Goal: Task Accomplishment & Management: Manage account settings

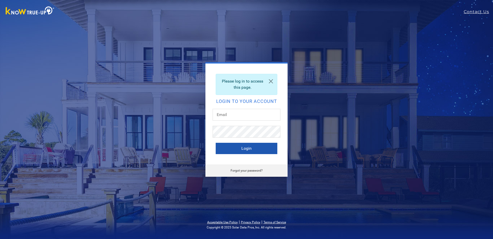
type input "[EMAIL_ADDRESS][DOMAIN_NAME]"
click at [238, 150] on button "Login" at bounding box center [247, 148] width 62 height 11
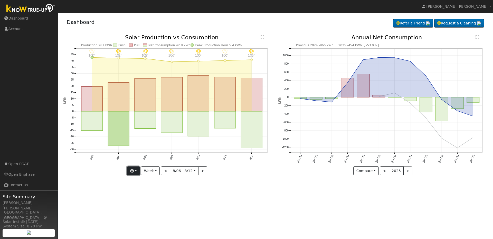
click at [140, 173] on button "button" at bounding box center [133, 170] width 13 height 9
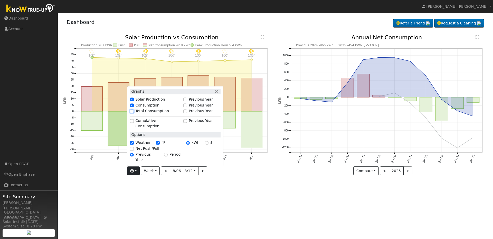
click at [133, 113] on input "Total Consumption" at bounding box center [132, 111] width 4 height 4
checkbox input "true"
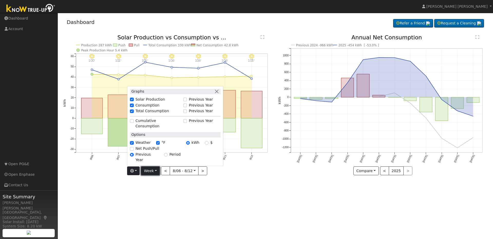
click at [154, 173] on button "Week" at bounding box center [150, 170] width 19 height 9
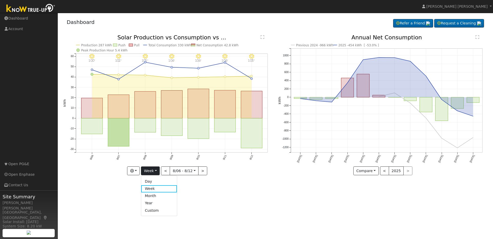
click at [155, 196] on link "Month" at bounding box center [159, 195] width 36 height 7
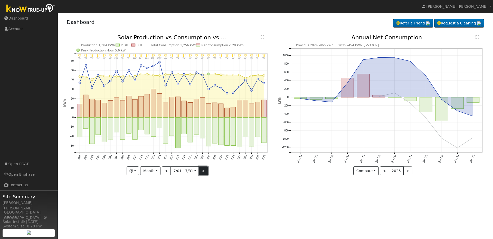
click at [201, 172] on button ">" at bounding box center [203, 170] width 9 height 9
type input "[DATE]"
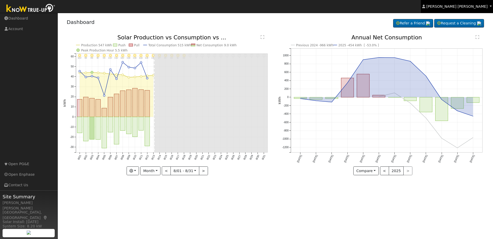
click at [475, 7] on span "[PERSON_NAME] [PERSON_NAME]" at bounding box center [457, 6] width 61 height 4
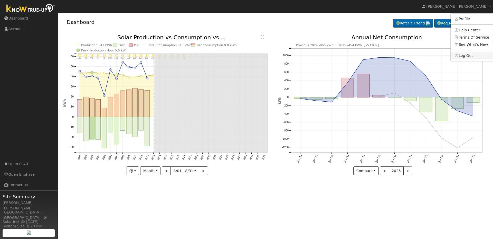
click at [462, 55] on link "Log Out" at bounding box center [472, 55] width 42 height 7
